Goal: Task Accomplishment & Management: Use online tool/utility

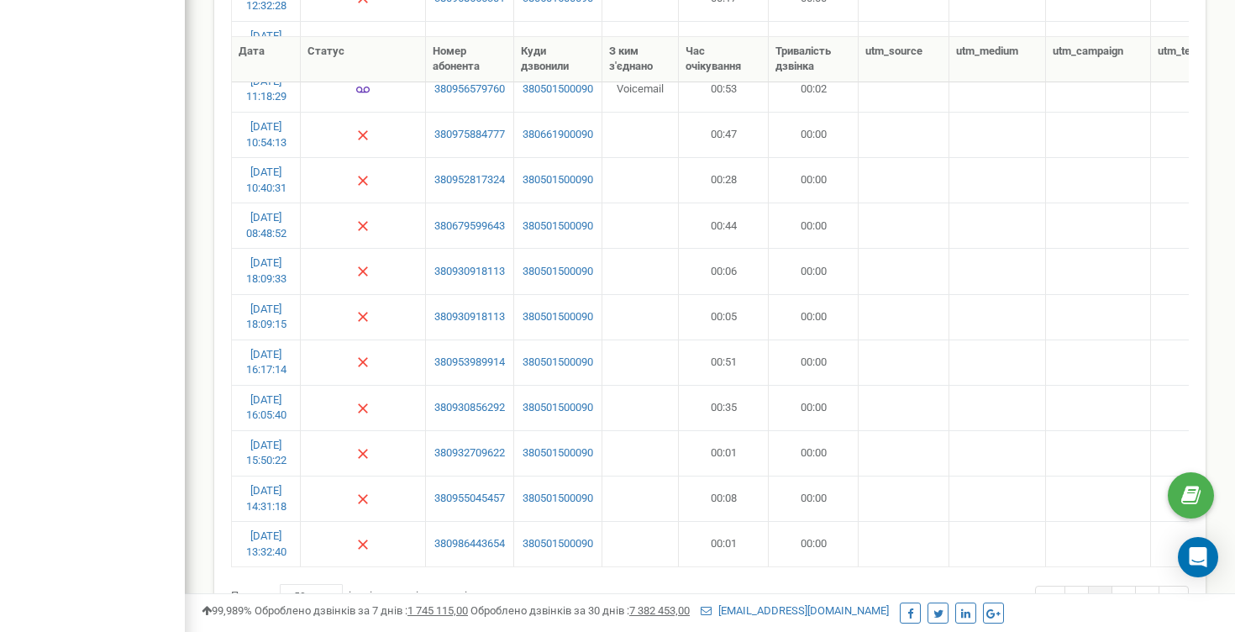
scroll to position [2369, 0]
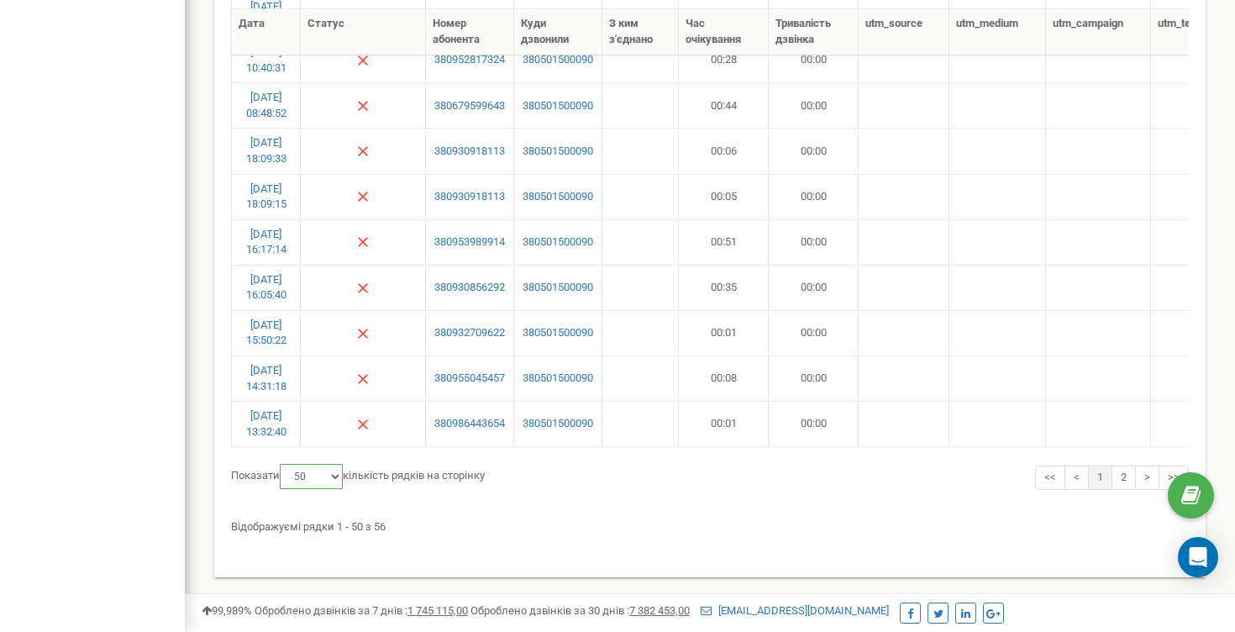
click at [342, 476] on select "10 25 50 100" at bounding box center [311, 476] width 63 height 25
select select "100"
click at [282, 464] on select "10 25 50 100" at bounding box center [311, 476] width 63 height 25
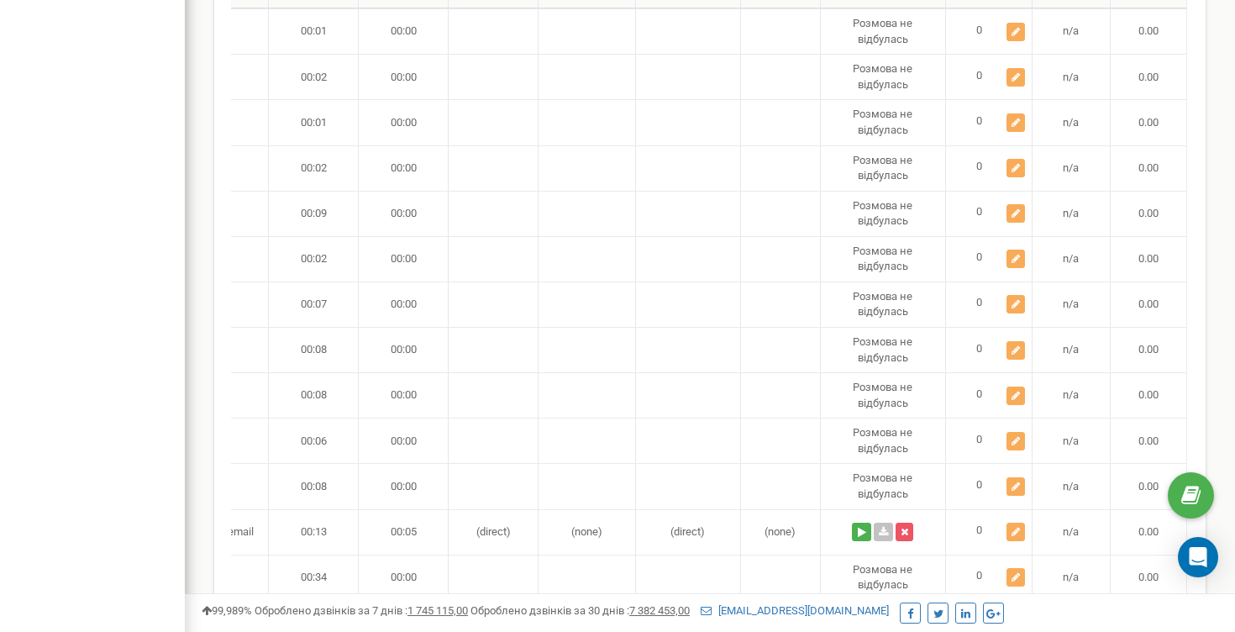
scroll to position [0, 0]
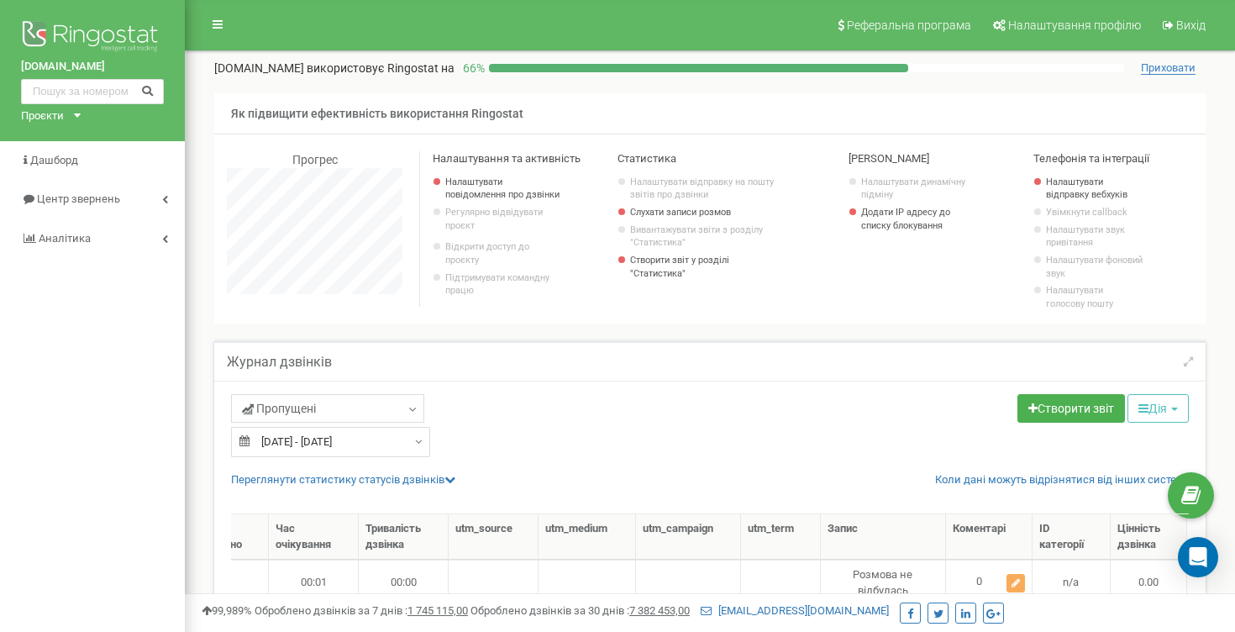
type input "13.09.2025"
type input "20.09.2025"
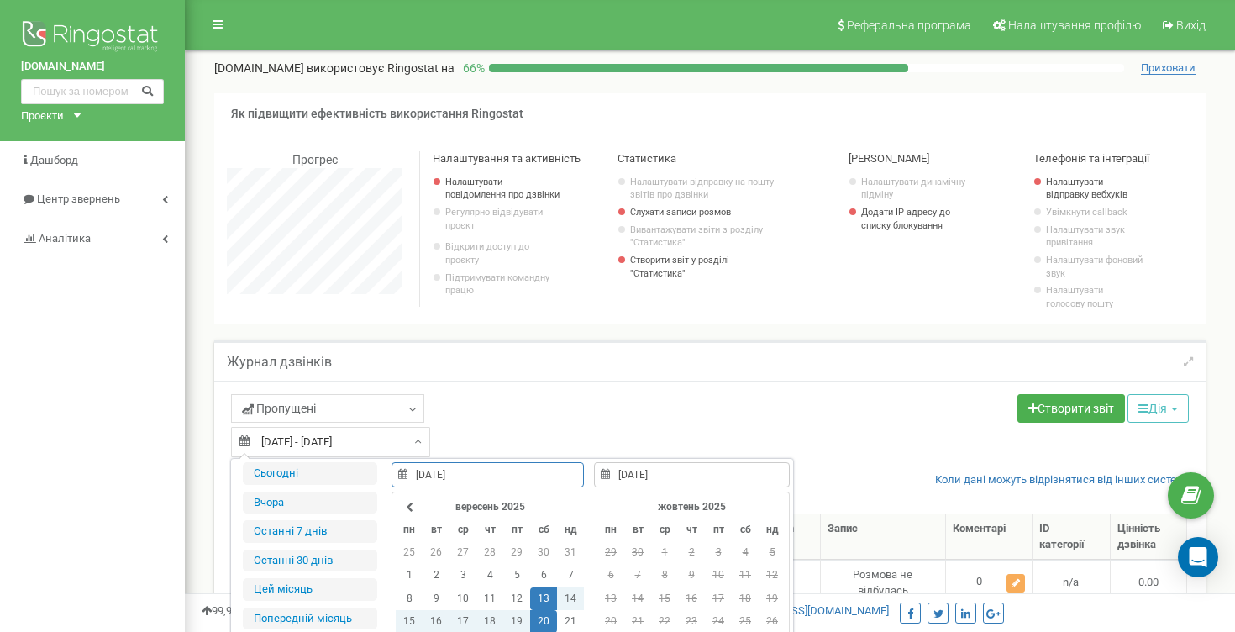
click at [410, 449] on input "13.09.2025 - 20.09.2025" at bounding box center [330, 442] width 199 height 30
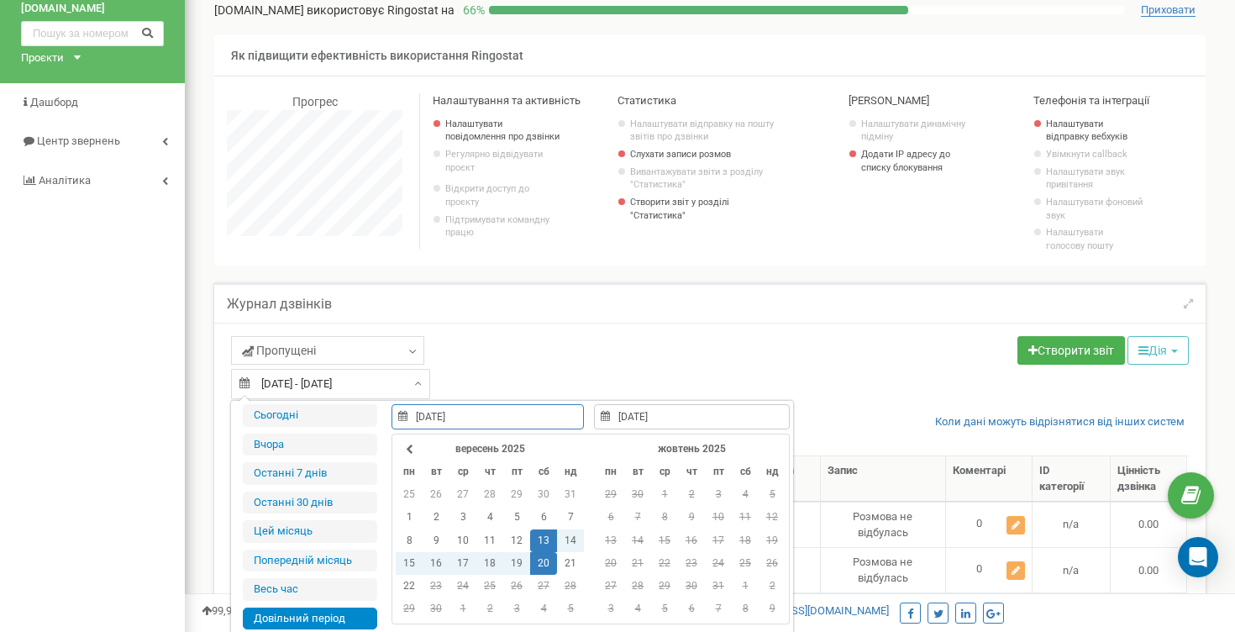
scroll to position [67, 0]
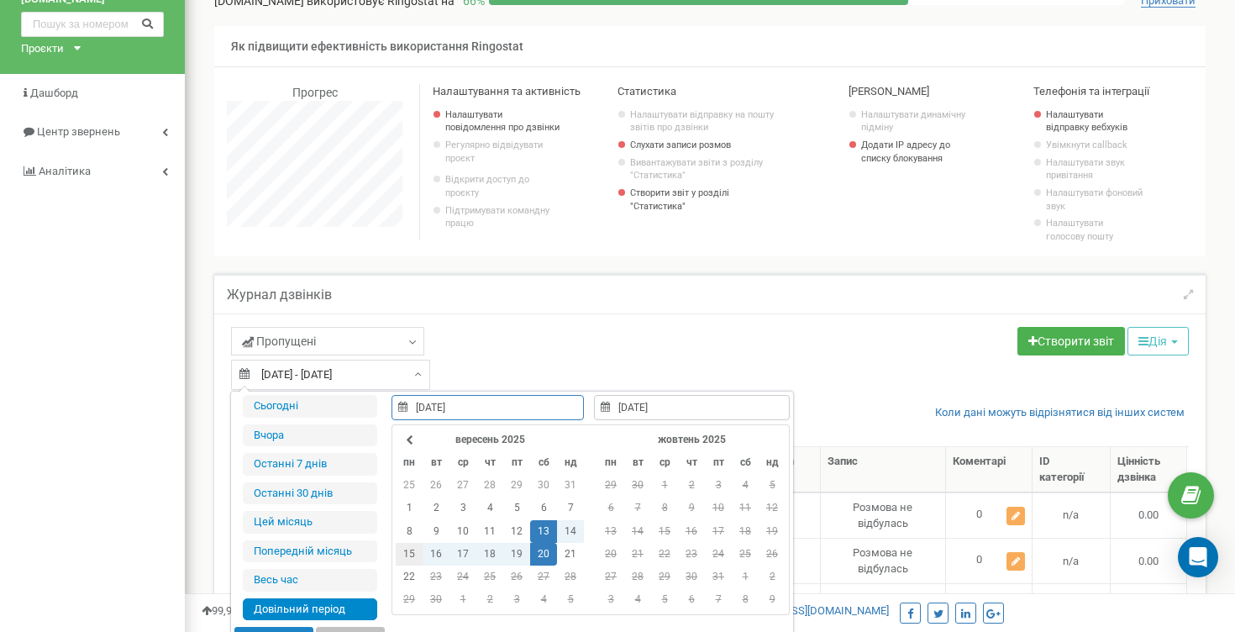
type input "15.09.2025"
click at [407, 550] on td "15" at bounding box center [409, 554] width 27 height 23
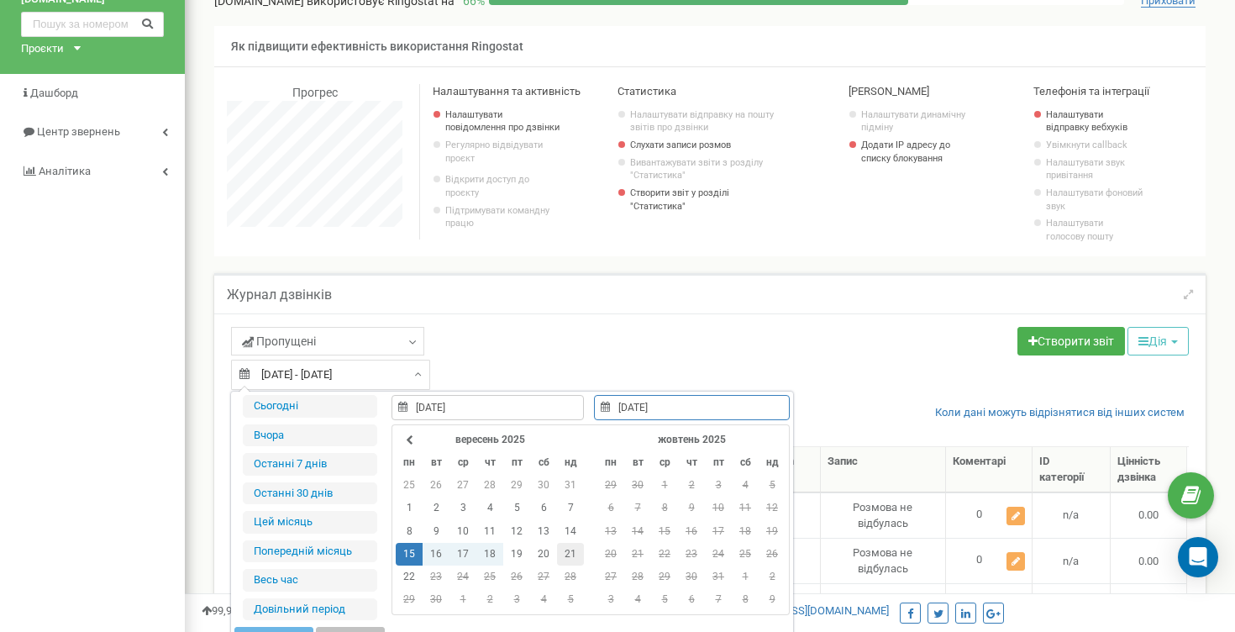
type input "21.09.2025"
click at [560, 550] on td "21" at bounding box center [570, 554] width 27 height 23
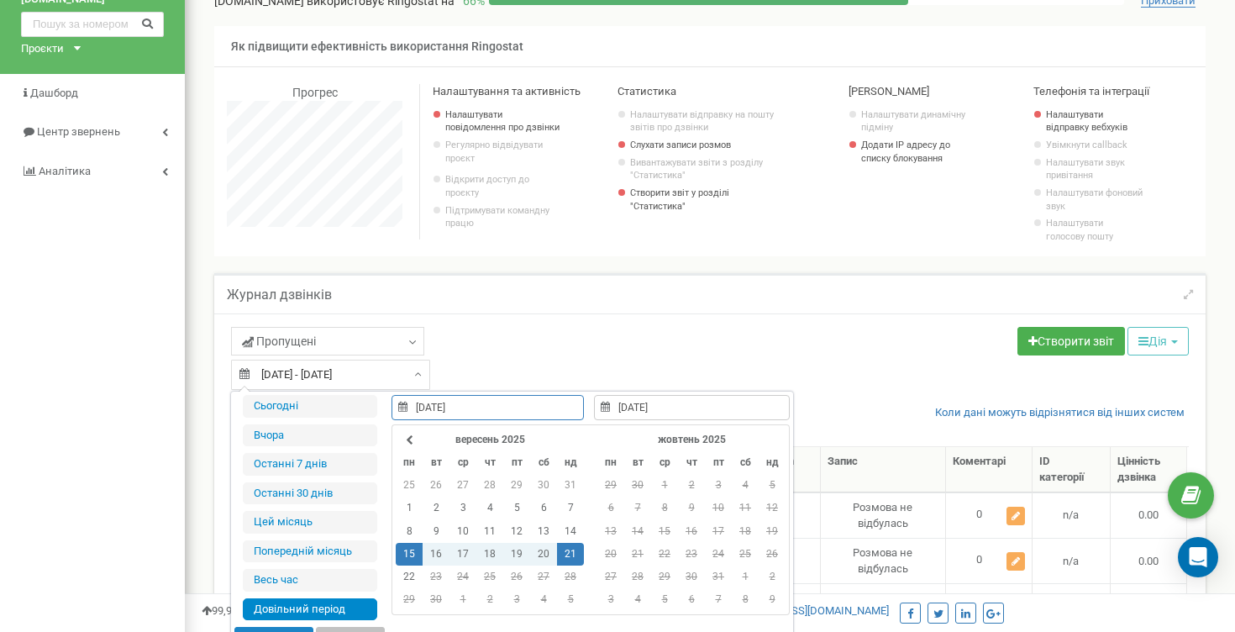
type input "15.09.2025"
type input "15.09.2025 - 21.09.2025"
click at [932, 350] on div "Створити звіт Дія Поділитись Копіювати звіт Очистити Редагувати Експорт CSV (.c…" at bounding box center [955, 343] width 491 height 33
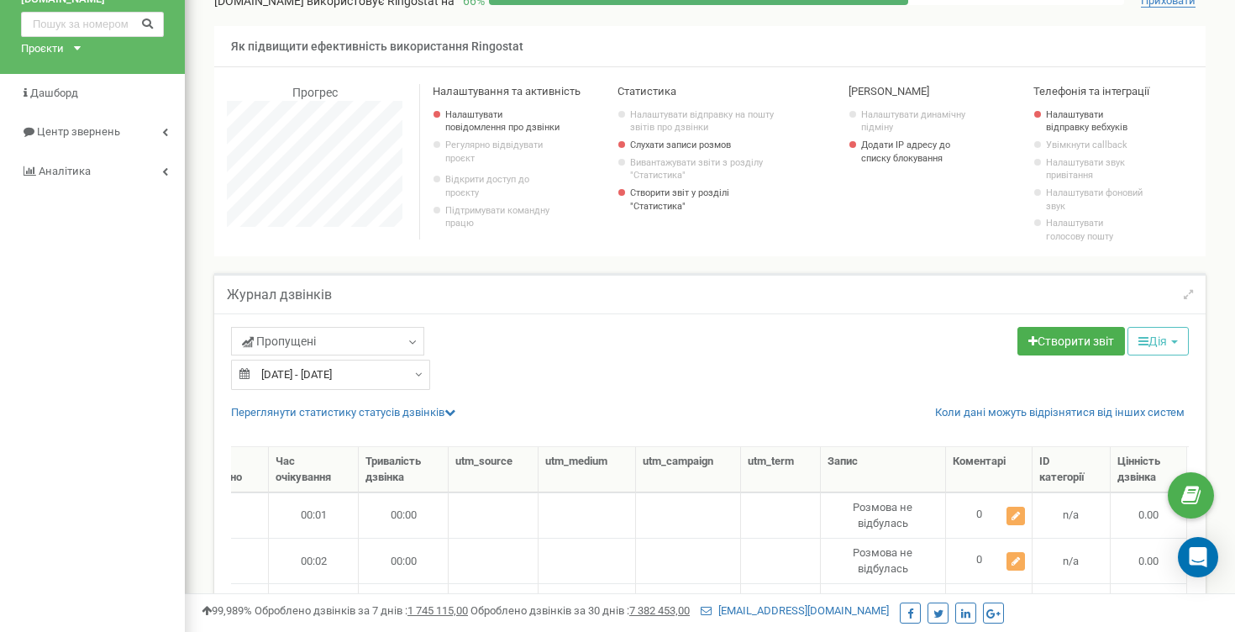
click at [805, 369] on div "Пропущені Цільові Колбек Вихідні Контекстна реклама (CPC) Вхідні Пропущені" at bounding box center [709, 358] width 983 height 63
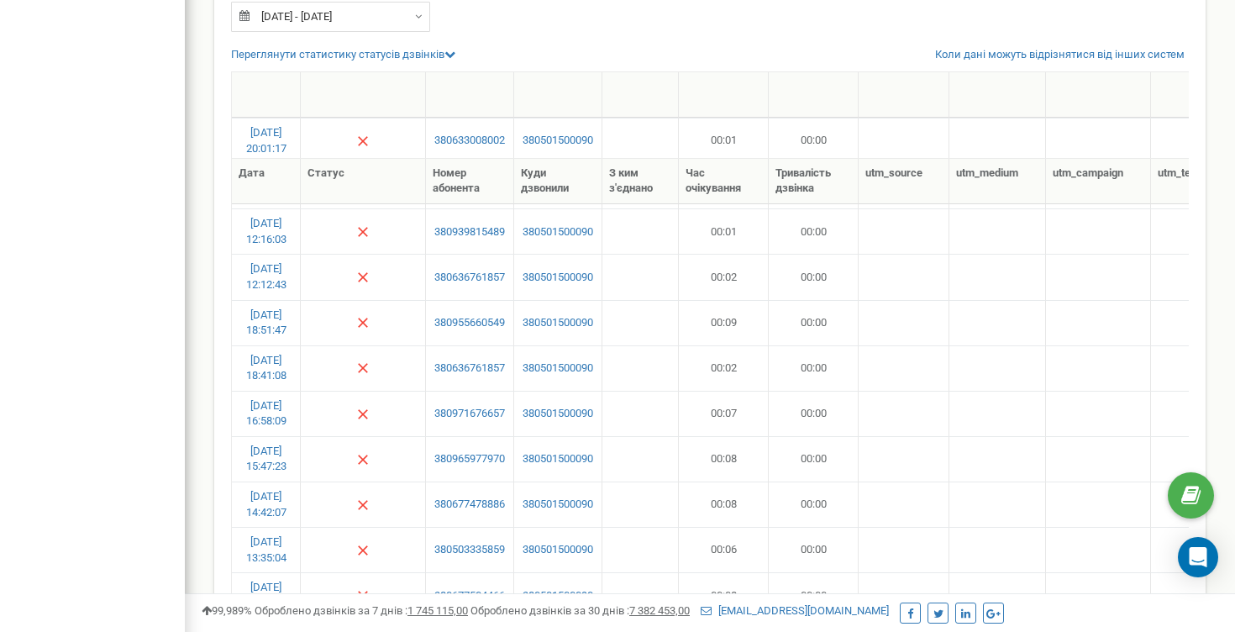
scroll to position [575, 0]
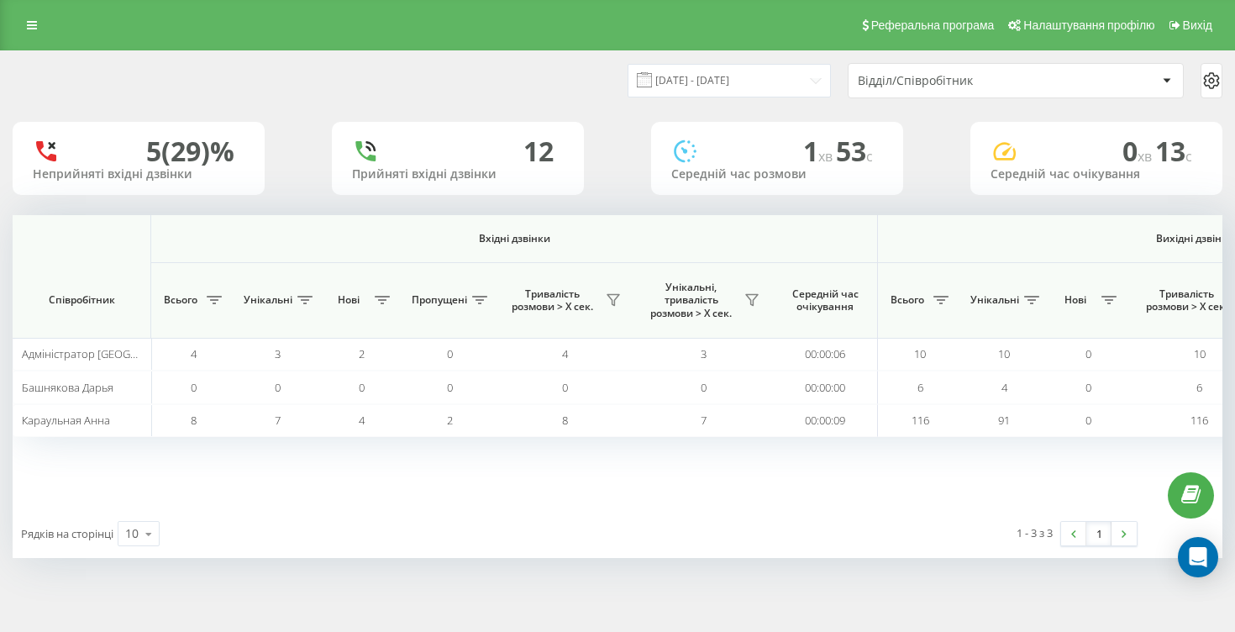
scroll to position [0, 1134]
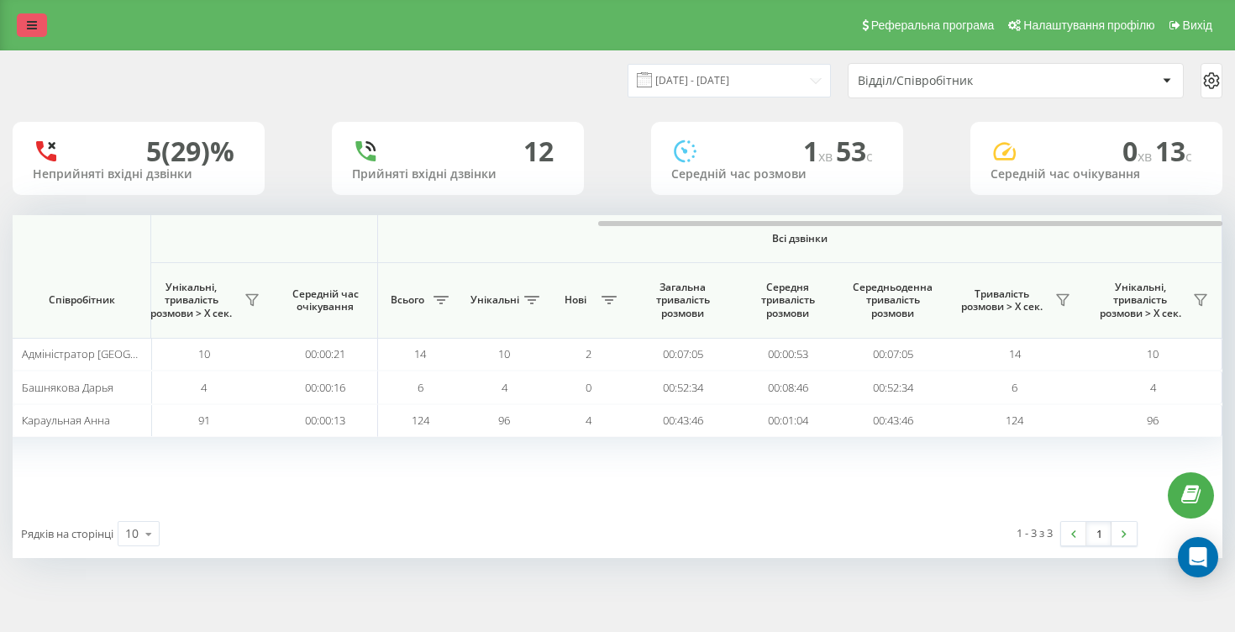
click at [24, 27] on link at bounding box center [32, 25] width 30 height 24
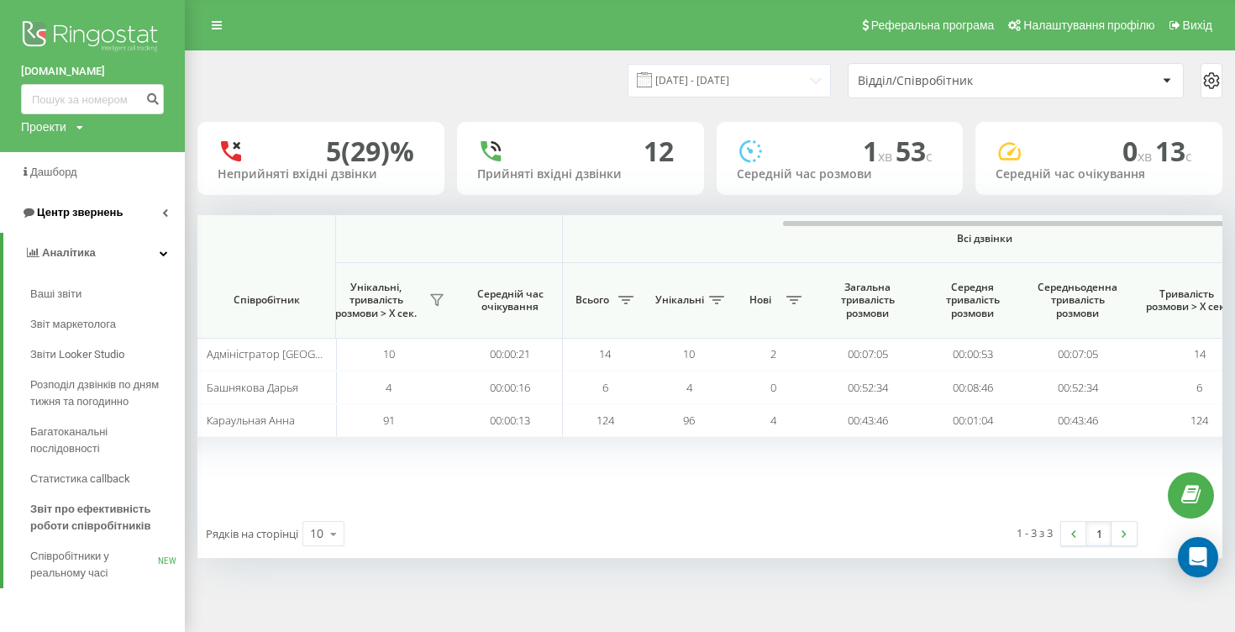
click at [166, 220] on link "Центр звернень" at bounding box center [92, 212] width 185 height 40
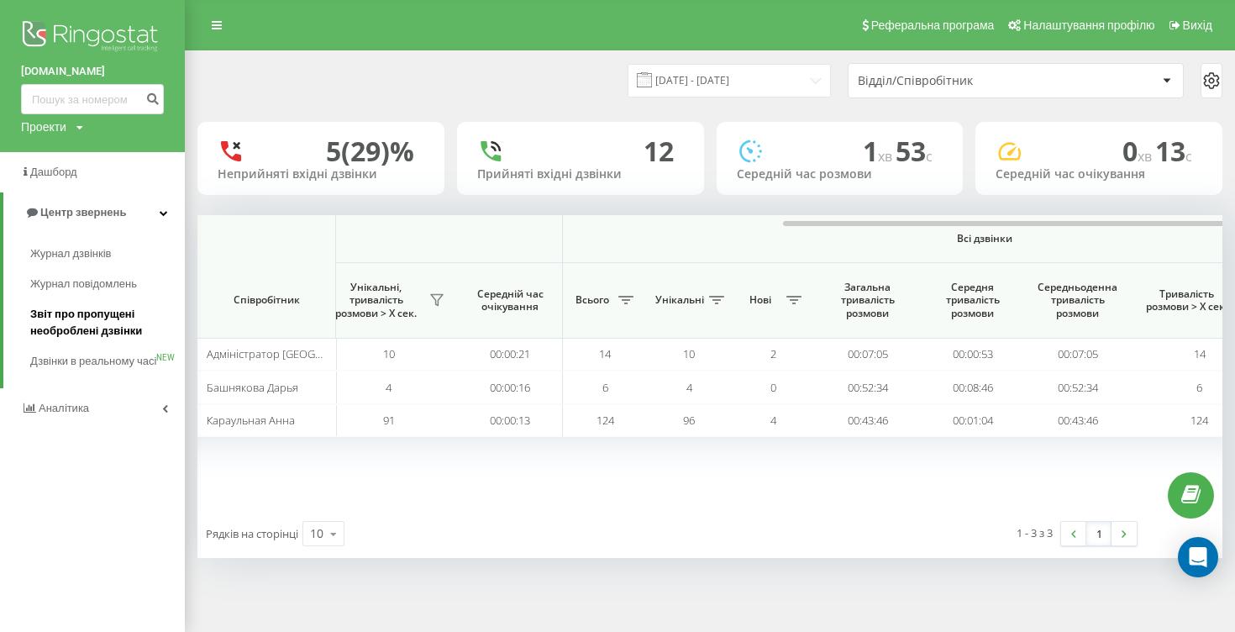
click at [104, 323] on span "Звіт про пропущені необроблені дзвінки" at bounding box center [103, 323] width 146 height 34
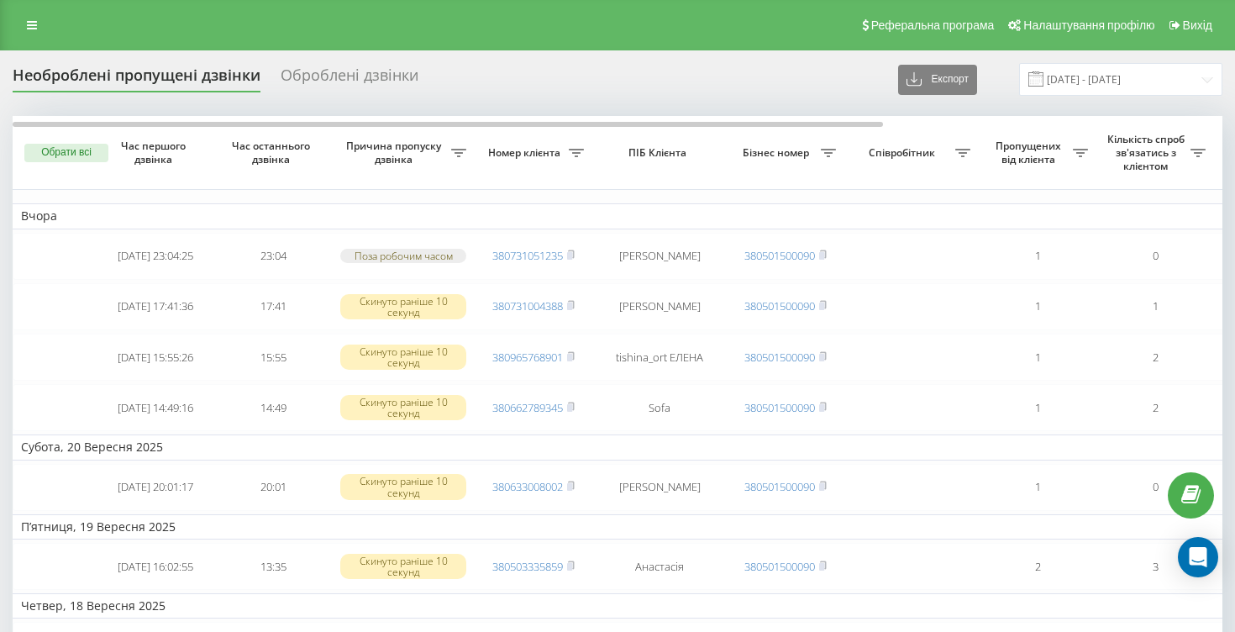
click at [366, 74] on div "Оброблені дзвінки" at bounding box center [350, 79] width 138 height 26
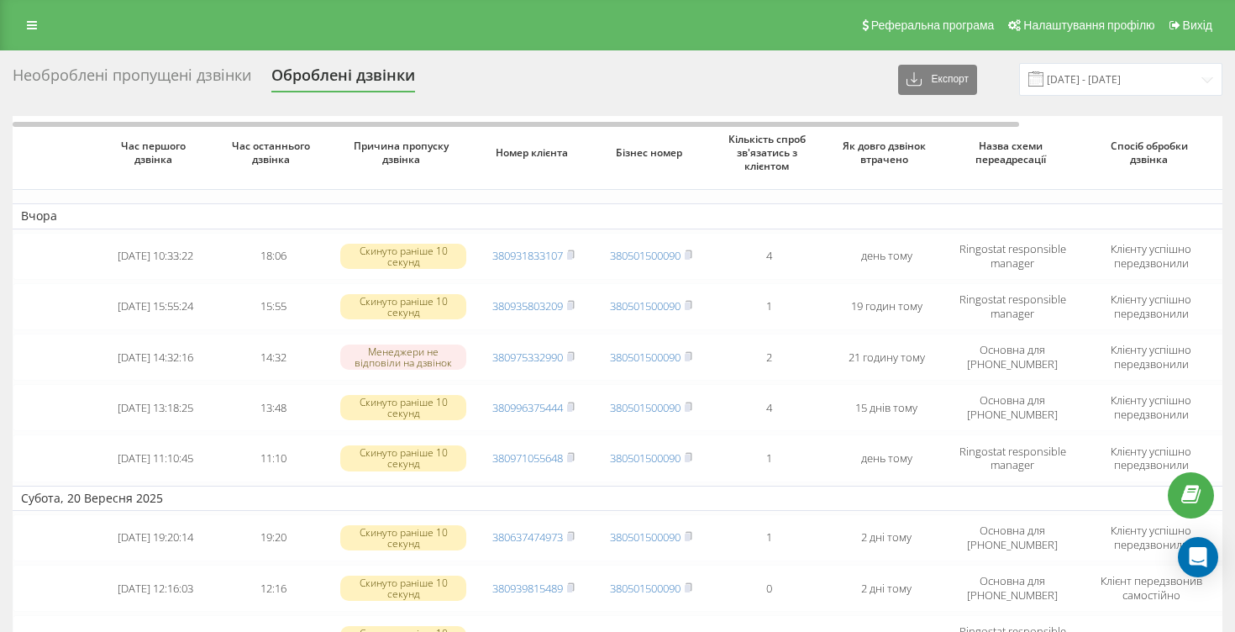
click at [92, 78] on div "Необроблені пропущені дзвінки" at bounding box center [132, 79] width 239 height 26
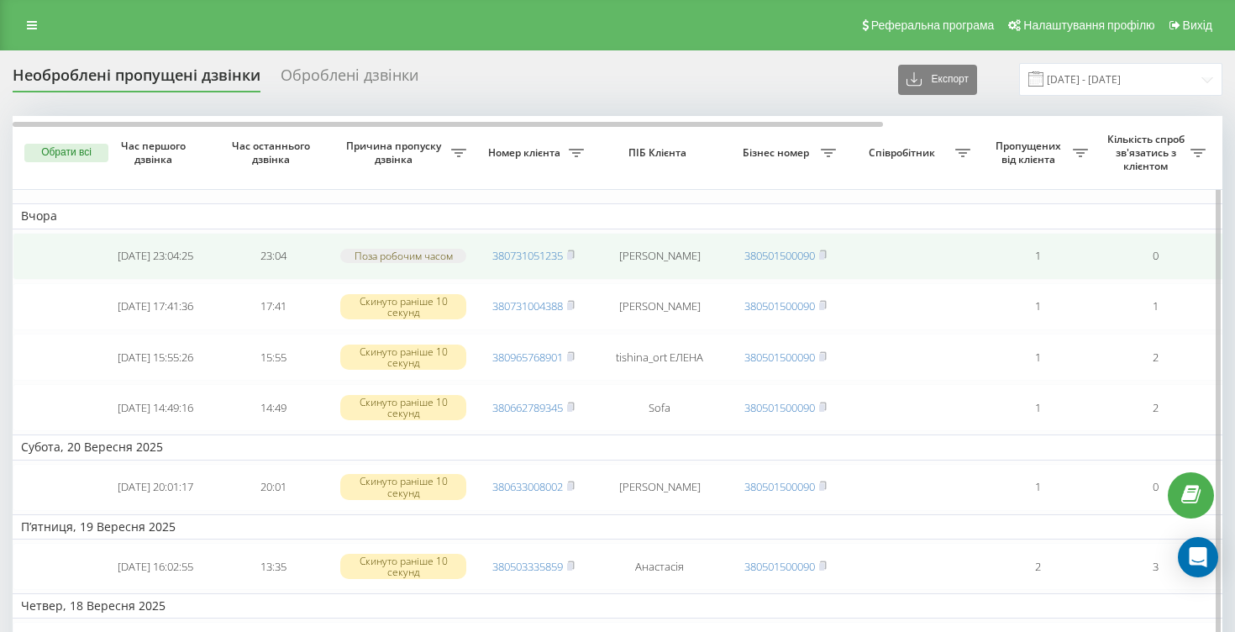
scroll to position [0, 3]
